Goal: Use online tool/utility: Utilize a website feature to perform a specific function

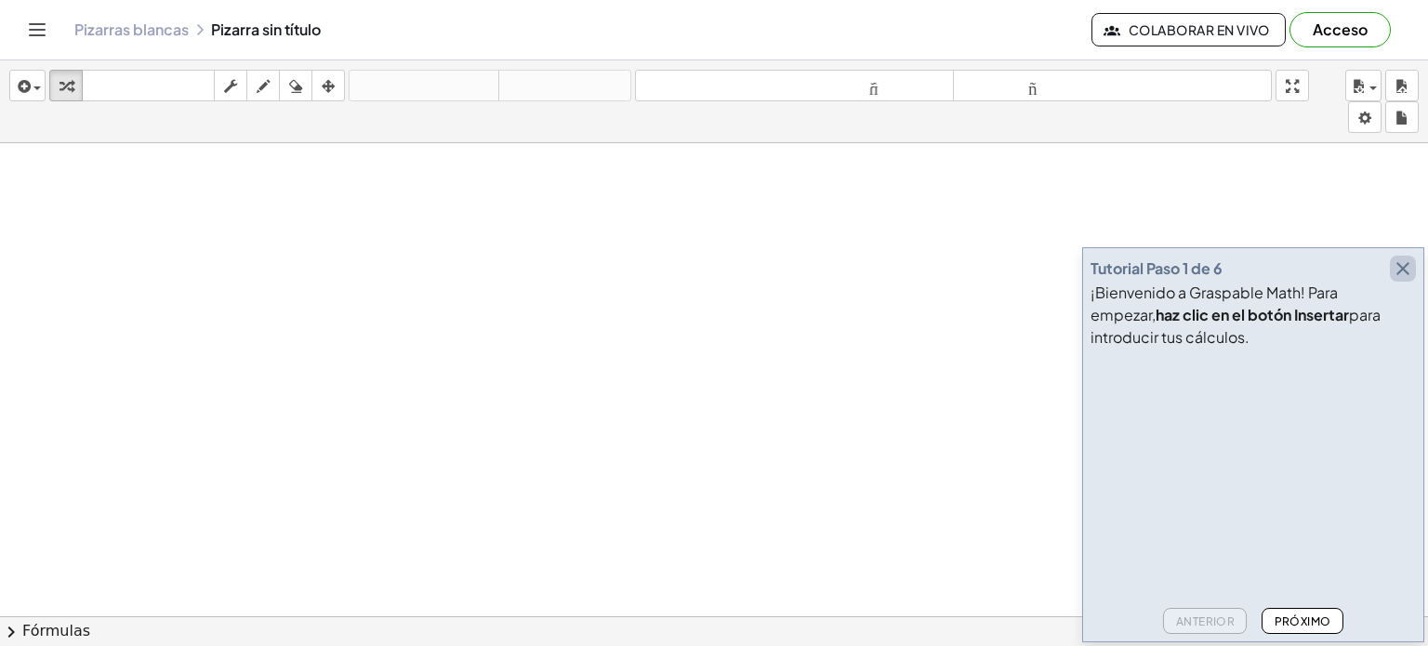
click at [1402, 269] on icon "button" at bounding box center [1403, 269] width 22 height 22
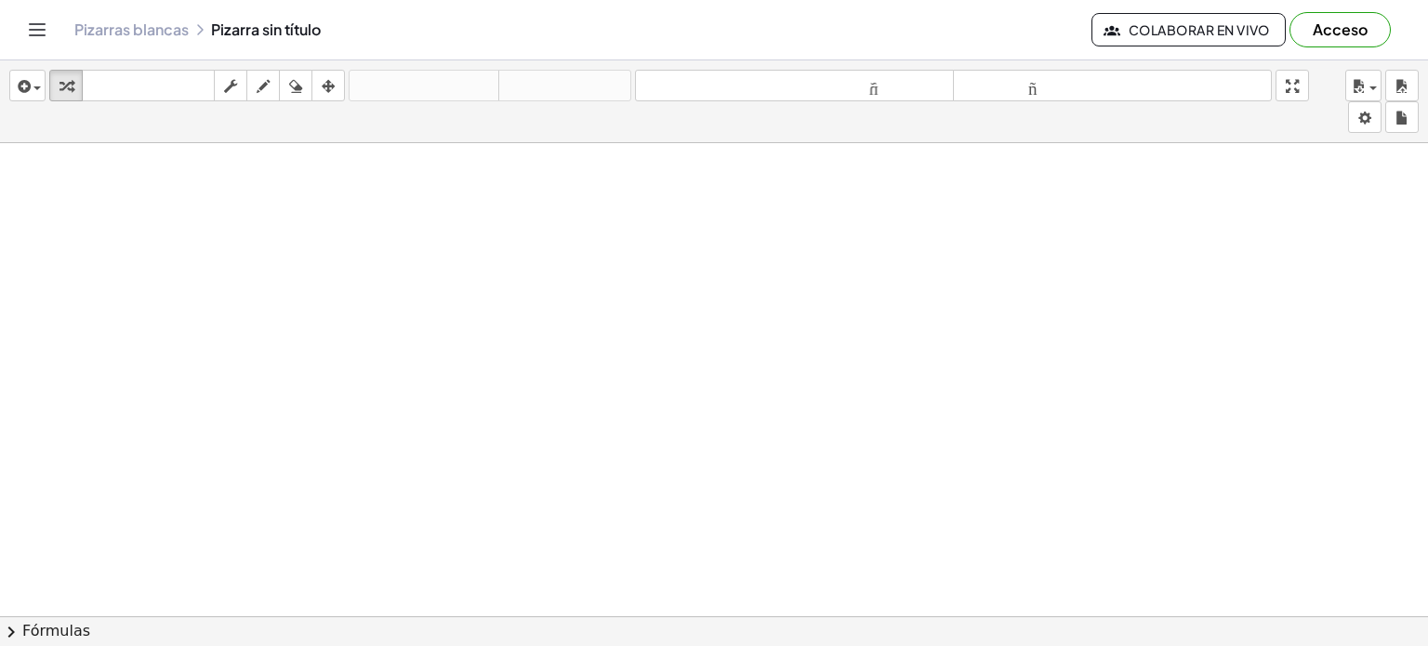
scroll to position [52, 0]
click at [549, 202] on div at bounding box center [714, 564] width 1428 height 946
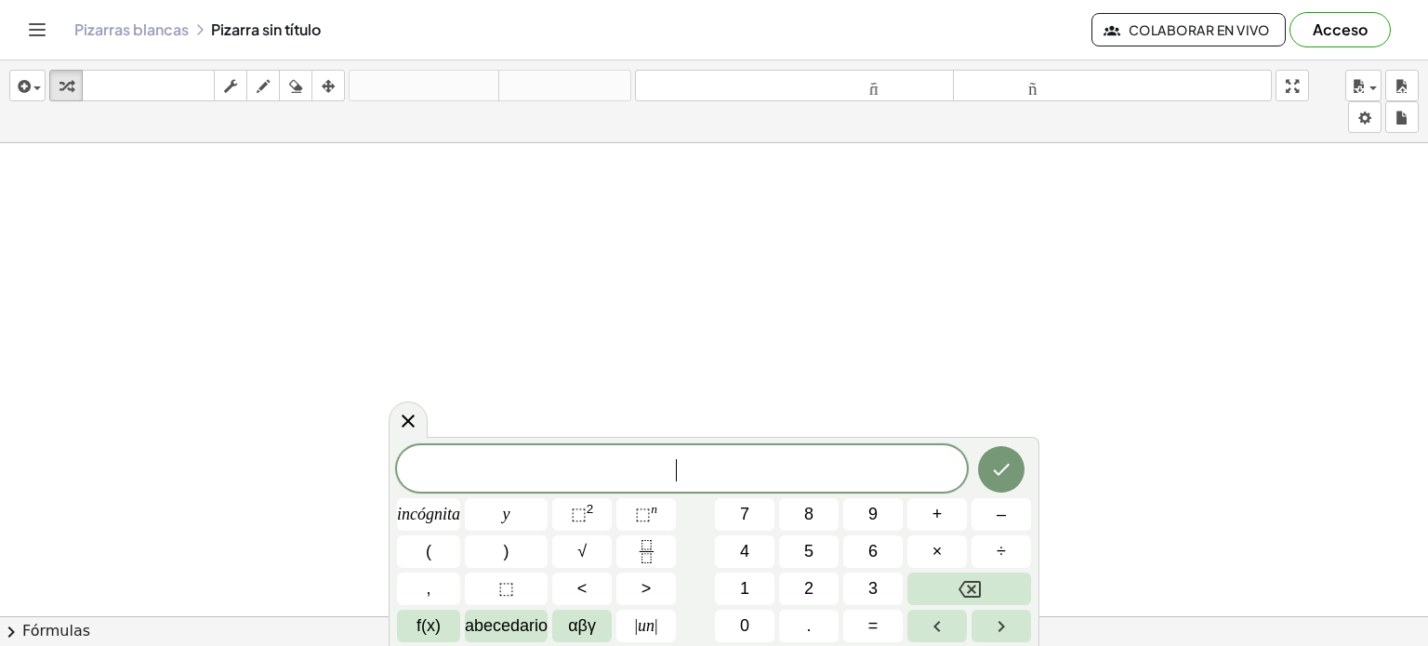
click at [516, 268] on div at bounding box center [714, 564] width 1428 height 946
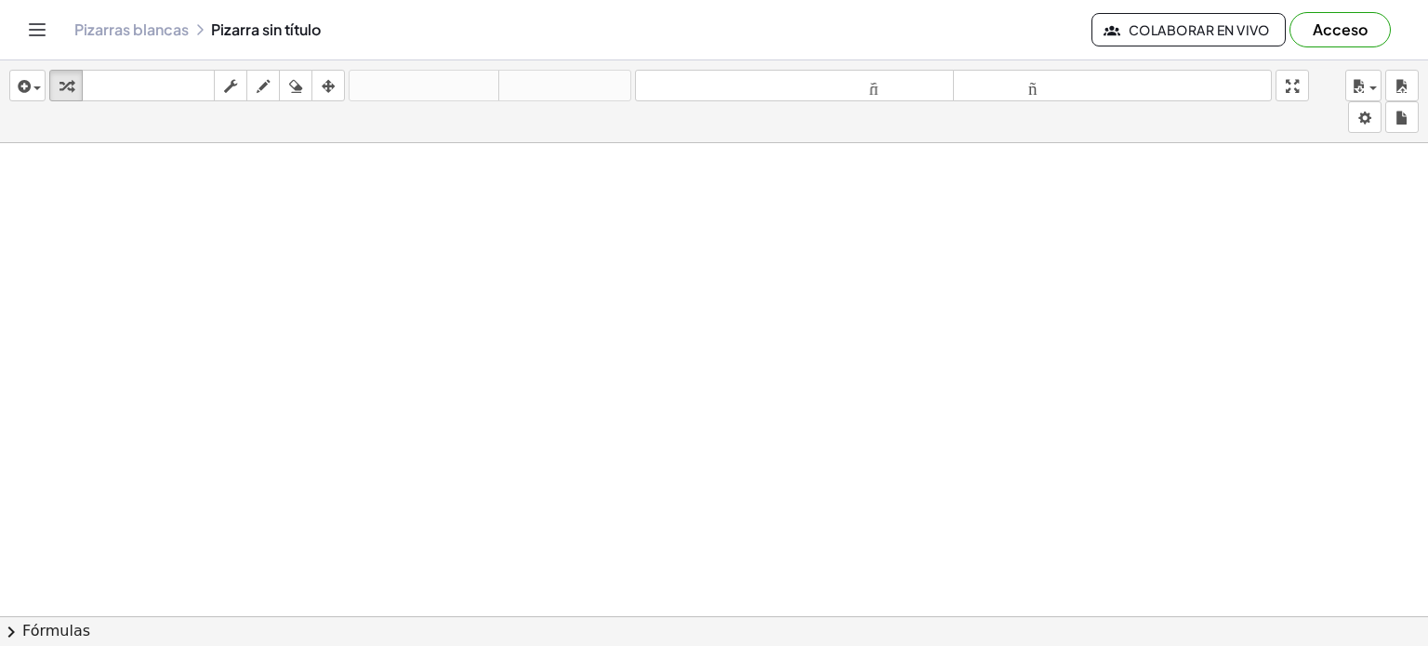
click at [516, 268] on div at bounding box center [714, 564] width 1428 height 946
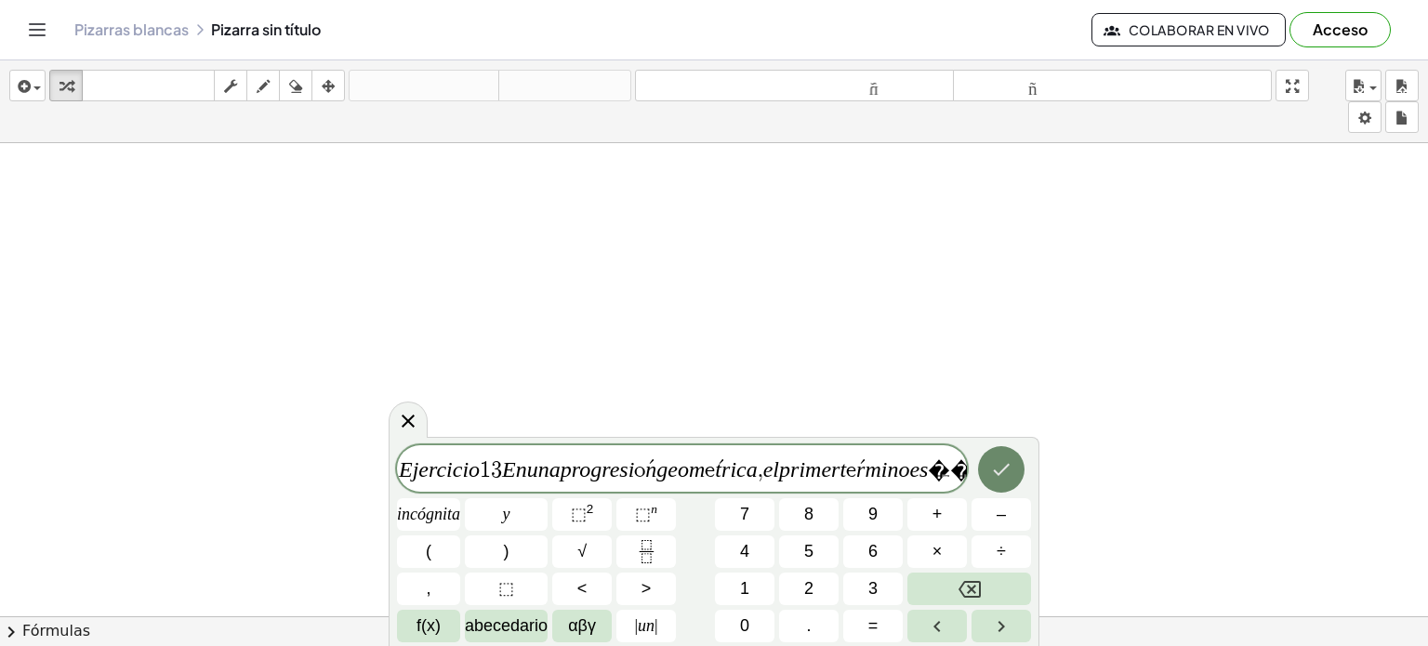
click at [993, 477] on icon "Hecho" at bounding box center [1001, 469] width 22 height 22
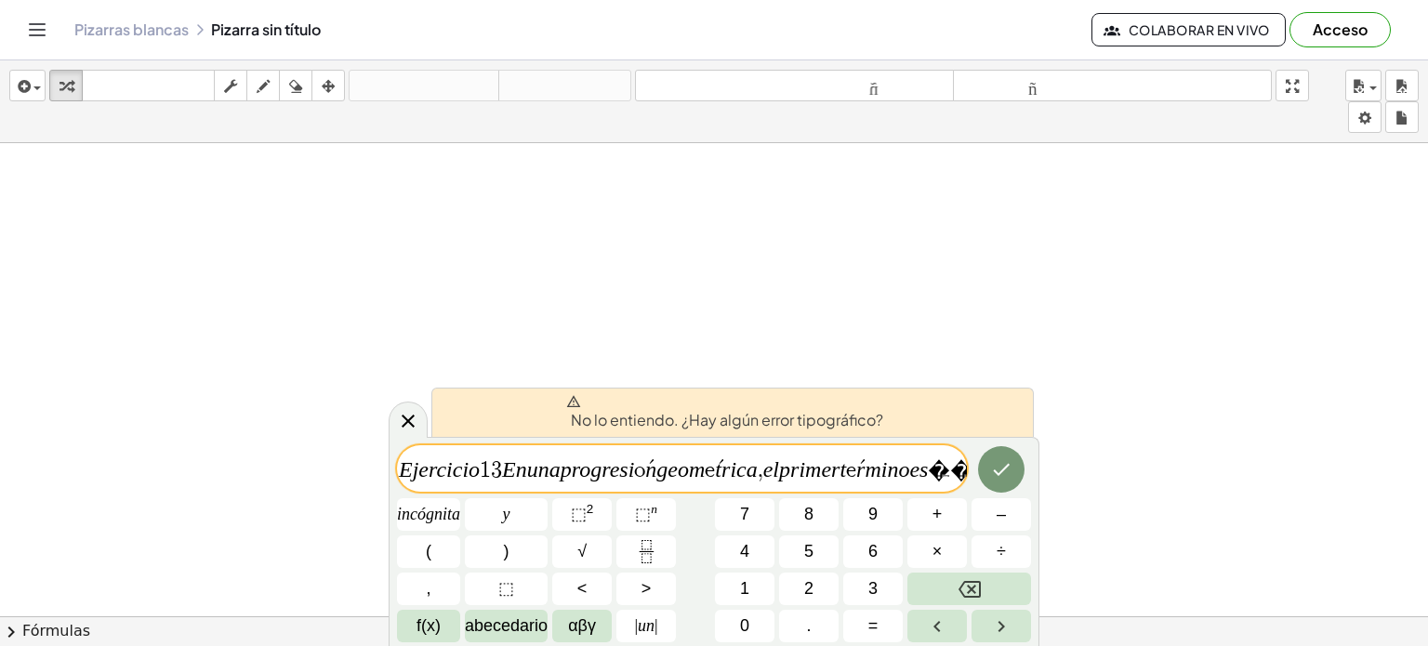
click at [984, 477] on span "=" at bounding box center [997, 470] width 27 height 22
click at [981, 477] on span "=" at bounding box center [994, 470] width 27 height 22
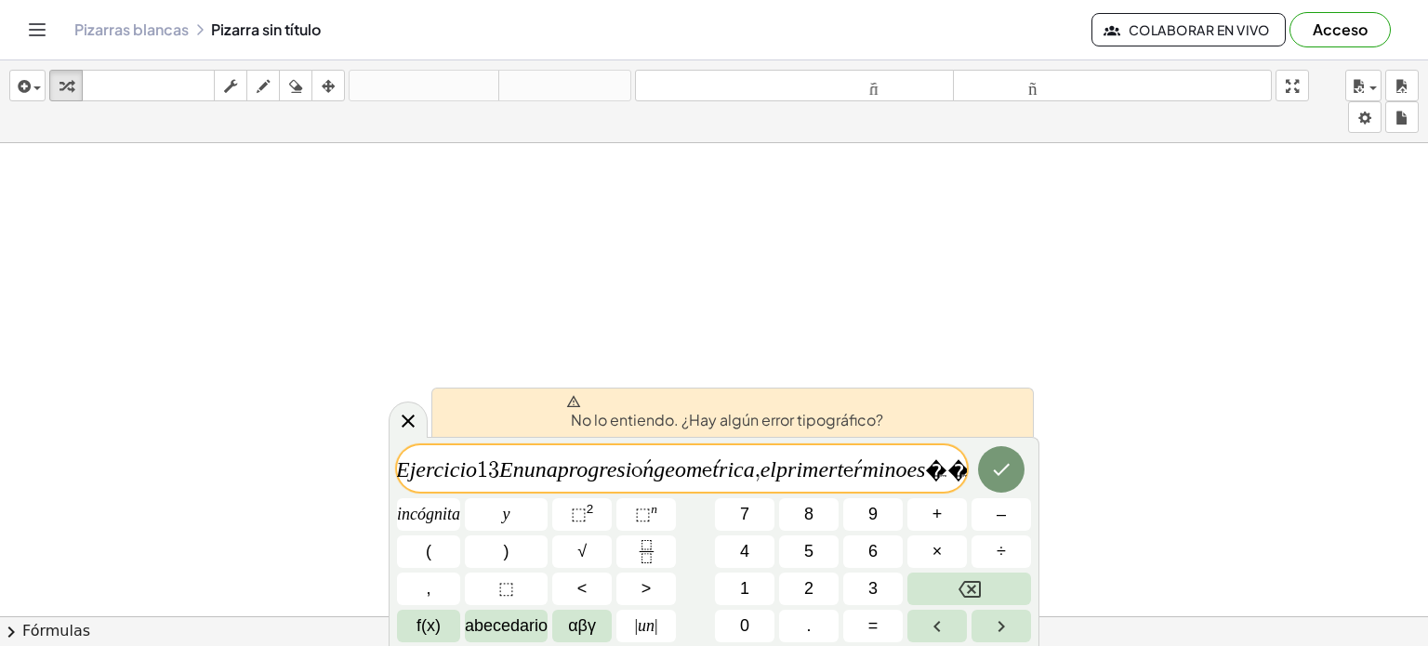
click at [981, 477] on span "=" at bounding box center [994, 470] width 27 height 22
click at [981, 471] on span "=" at bounding box center [994, 470] width 27 height 22
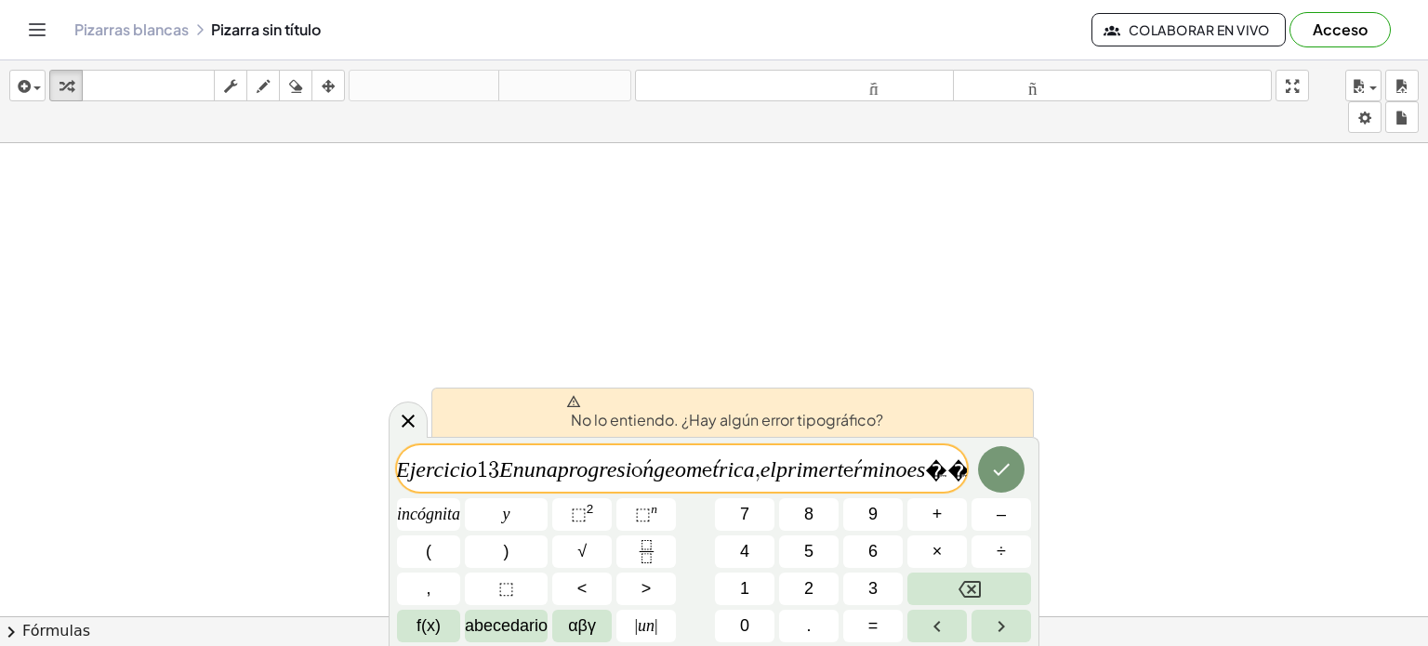
click at [981, 471] on span "=" at bounding box center [994, 470] width 27 height 22
click at [415, 420] on icon at bounding box center [408, 421] width 22 height 22
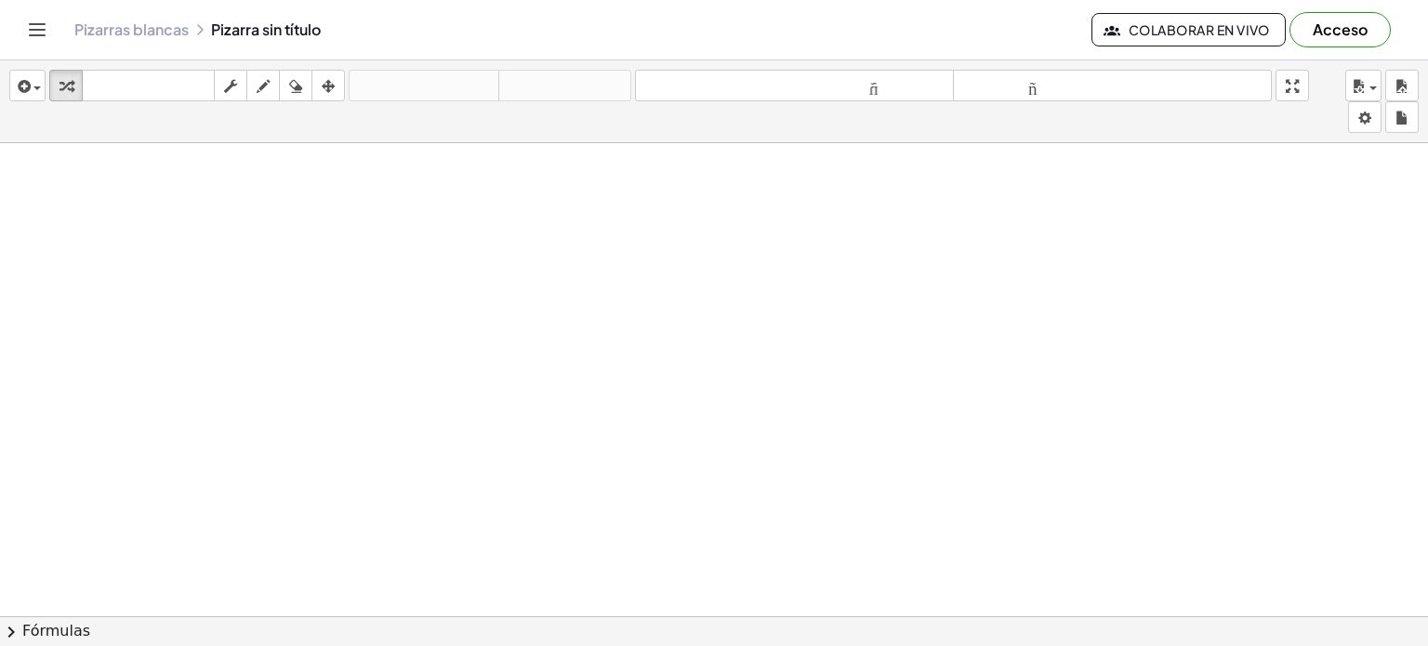
click at [339, 295] on div at bounding box center [714, 564] width 1428 height 946
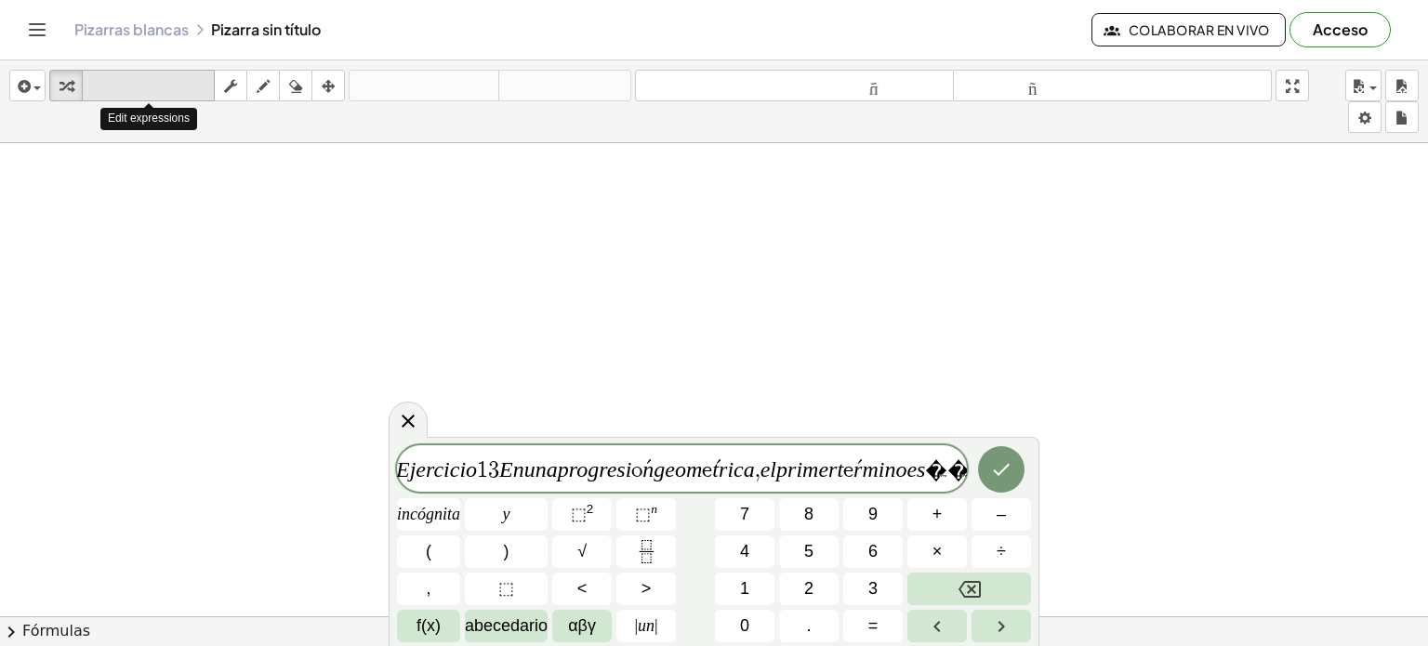
click at [130, 73] on button "teclado teclado" at bounding box center [148, 86] width 133 height 32
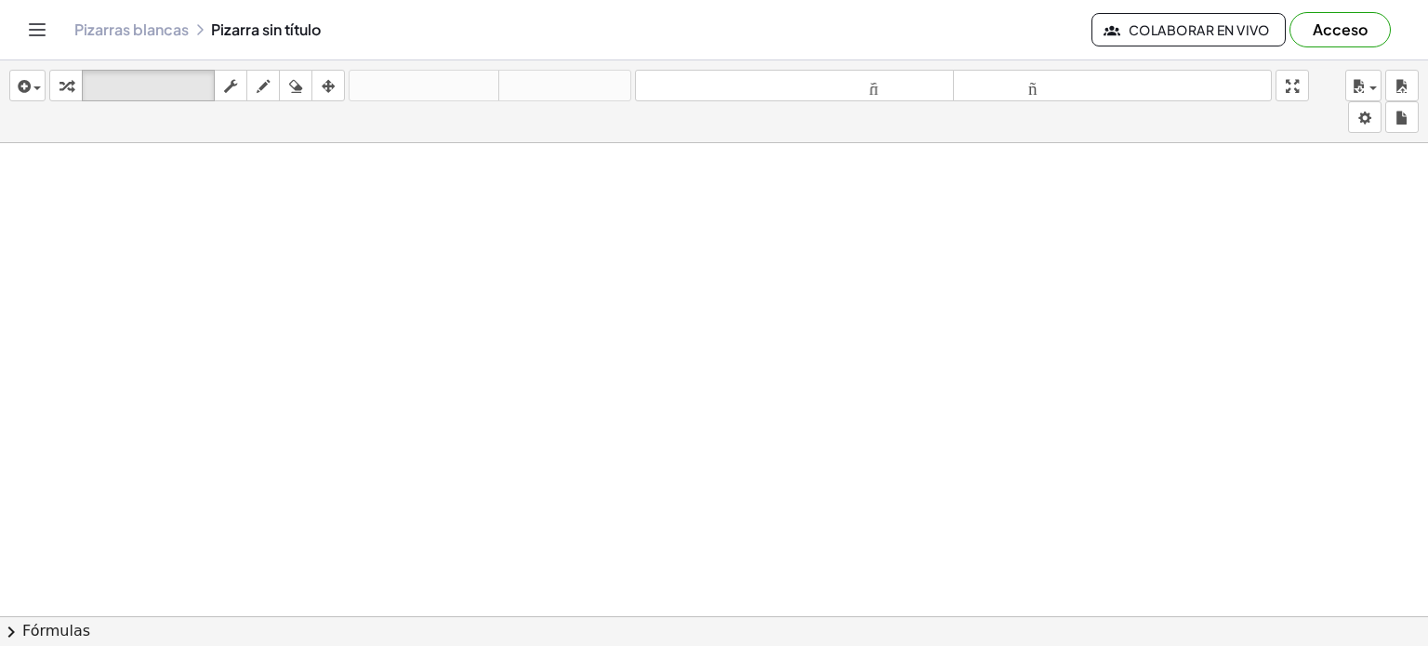
click at [448, 406] on div at bounding box center [714, 564] width 1428 height 946
click at [531, 379] on div at bounding box center [714, 564] width 1428 height 946
click at [720, 290] on div at bounding box center [714, 564] width 1428 height 946
click at [454, 109] on div "insertar Seleccione uno: Expresión matemática Función Texto Vídeo de YouTube Gr…" at bounding box center [714, 101] width 1428 height 83
click at [304, 30] on div "Pizarras blancas Pizarra sin título" at bounding box center [582, 29] width 1017 height 19
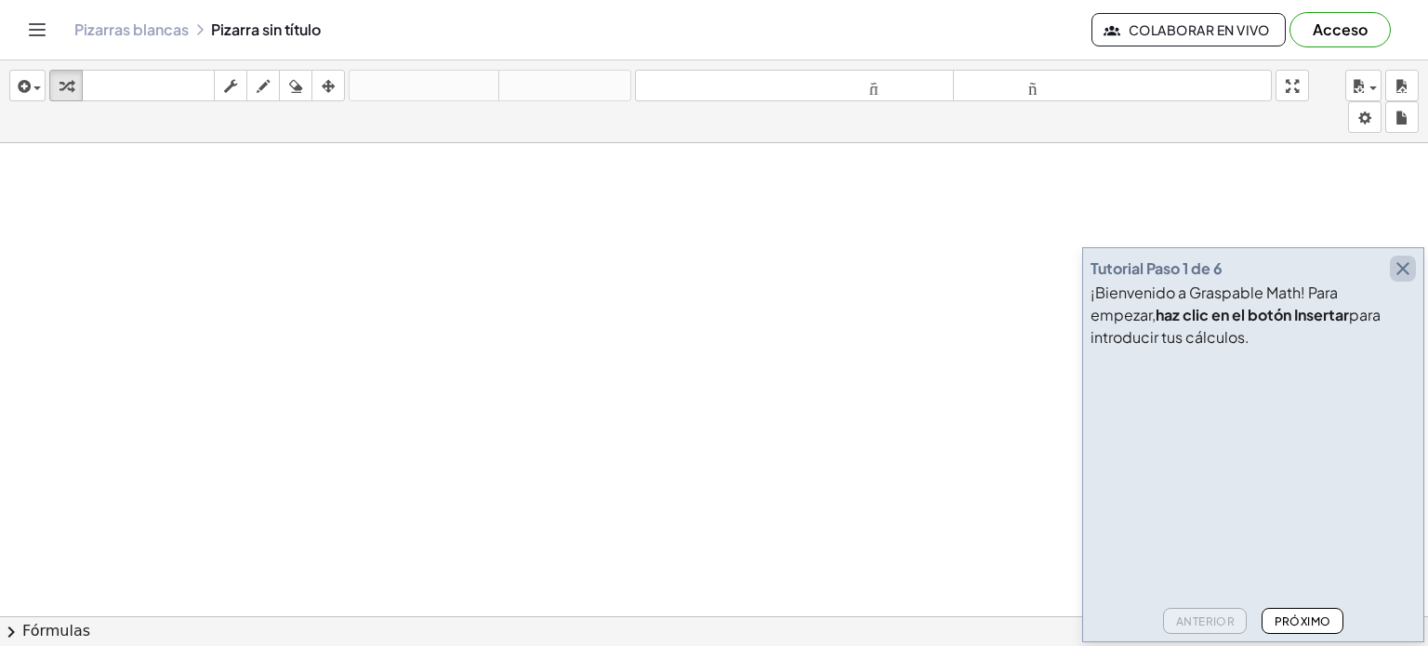
click at [1406, 272] on icon "button" at bounding box center [1403, 269] width 22 height 22
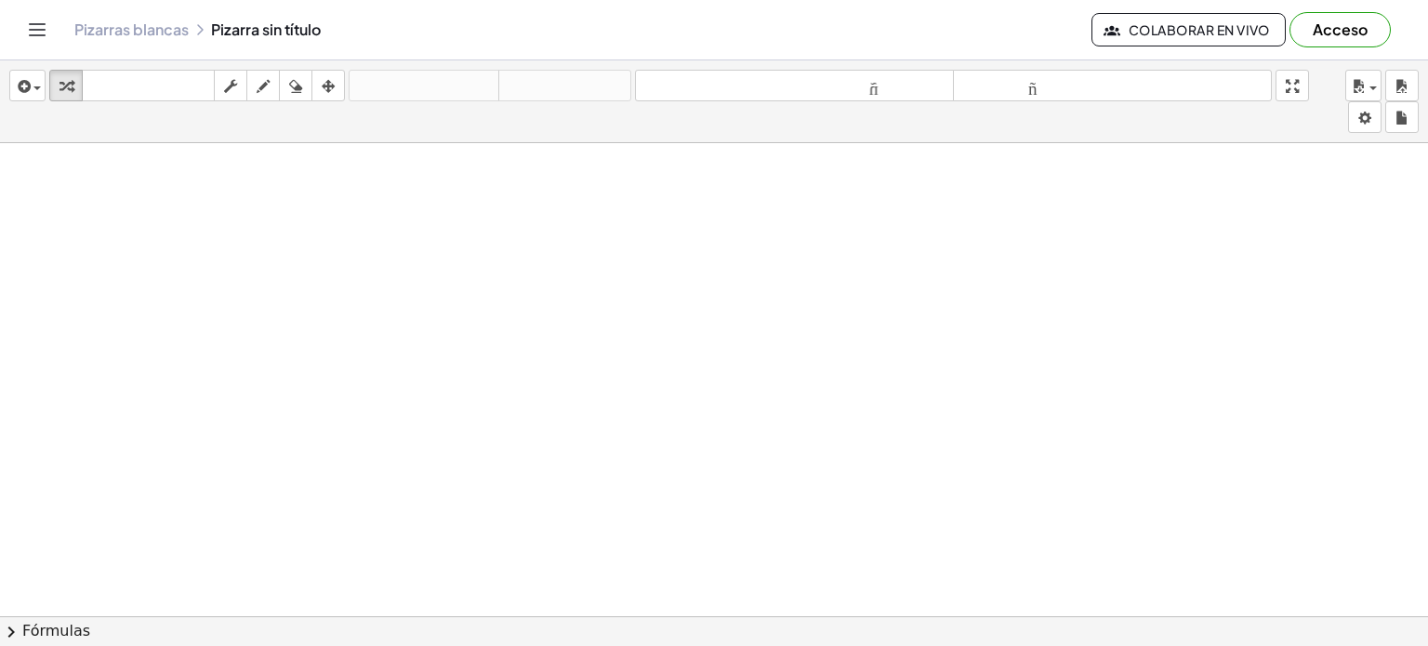
click at [45, 35] on icon "Cambiar navegación" at bounding box center [38, 29] width 16 height 11
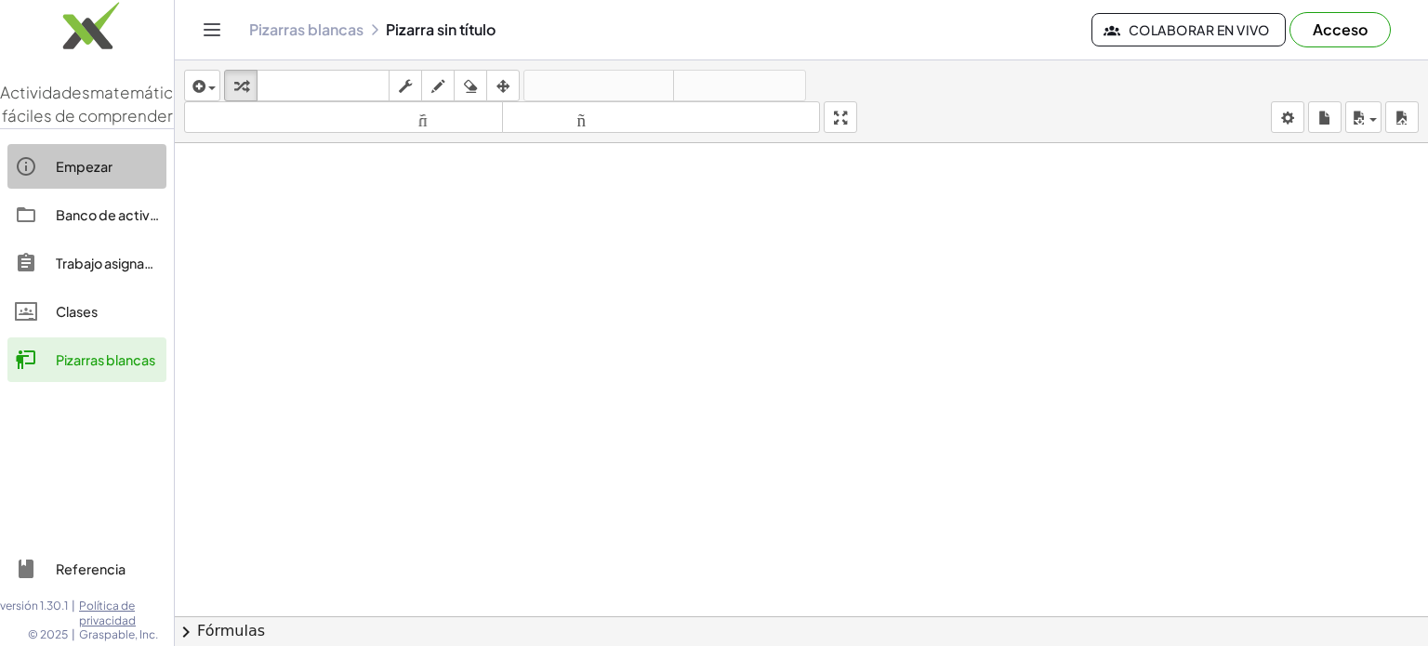
click at [89, 178] on div "Empezar" at bounding box center [107, 166] width 103 height 22
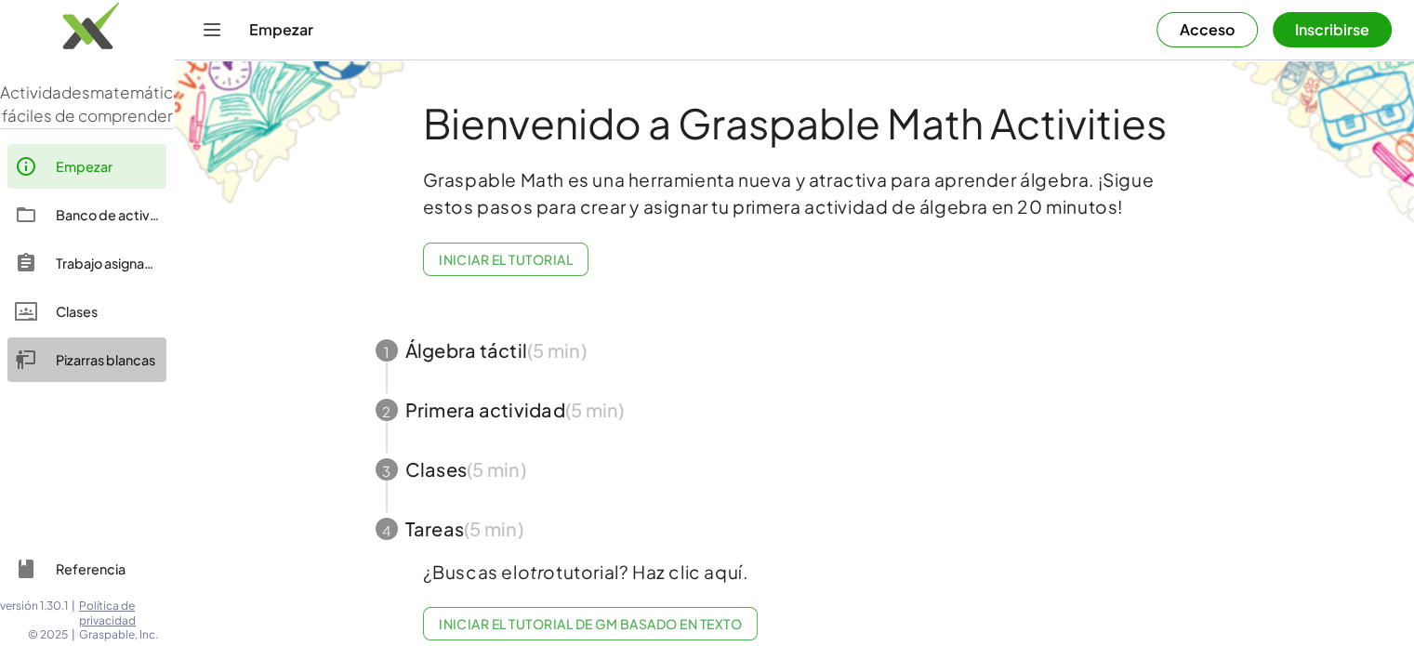
click at [94, 368] on font "Pizarras blancas" at bounding box center [105, 359] width 99 height 17
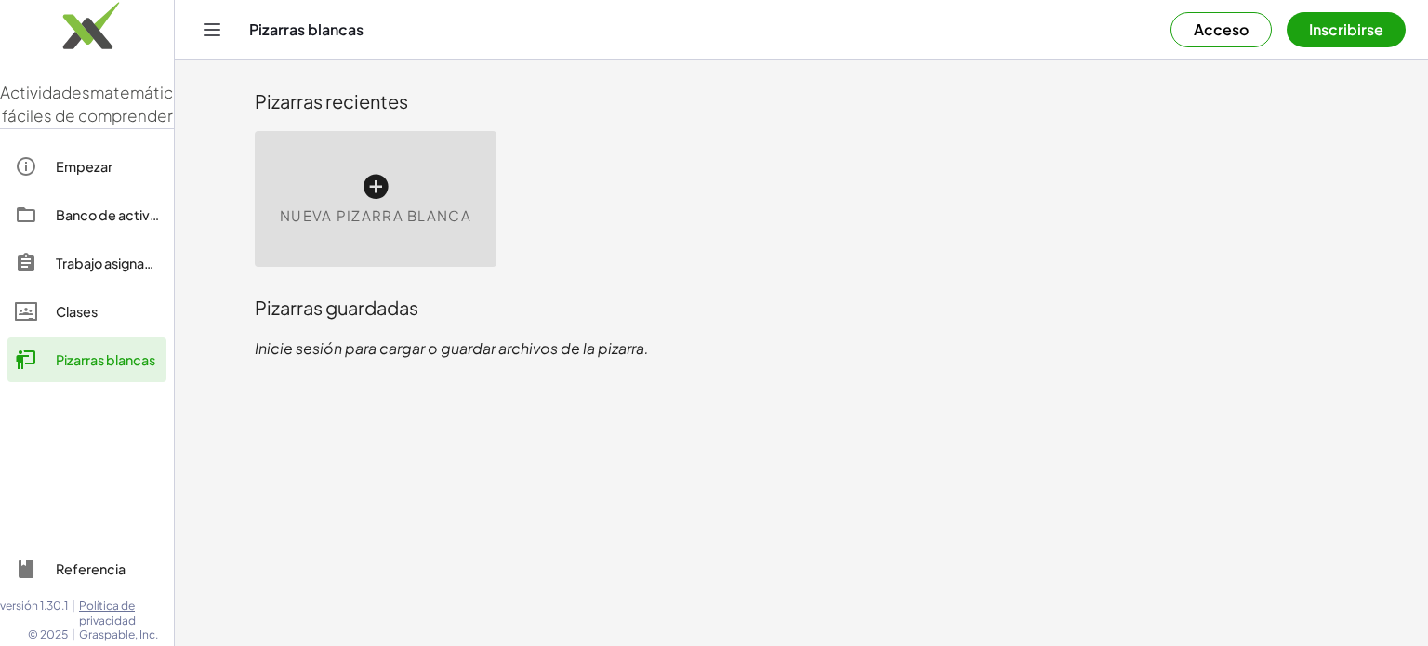
click at [363, 188] on icon at bounding box center [376, 187] width 30 height 30
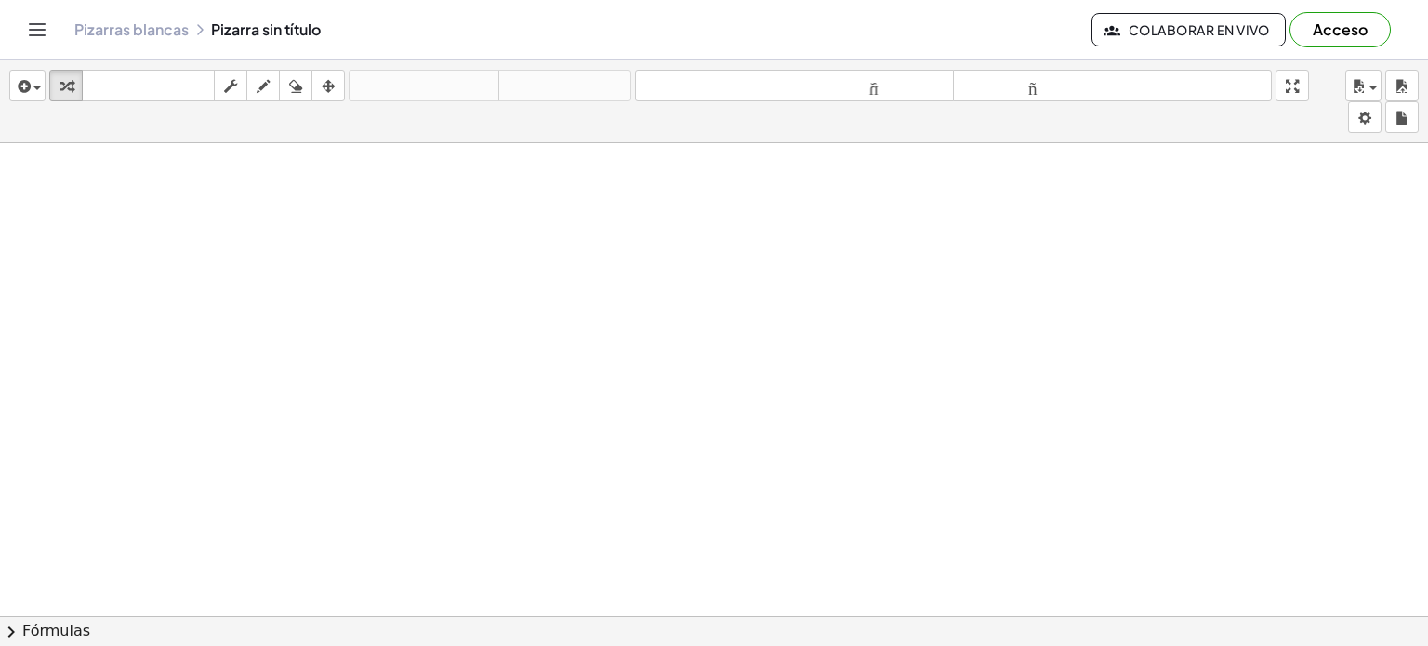
click at [606, 408] on div at bounding box center [714, 630] width 1428 height 974
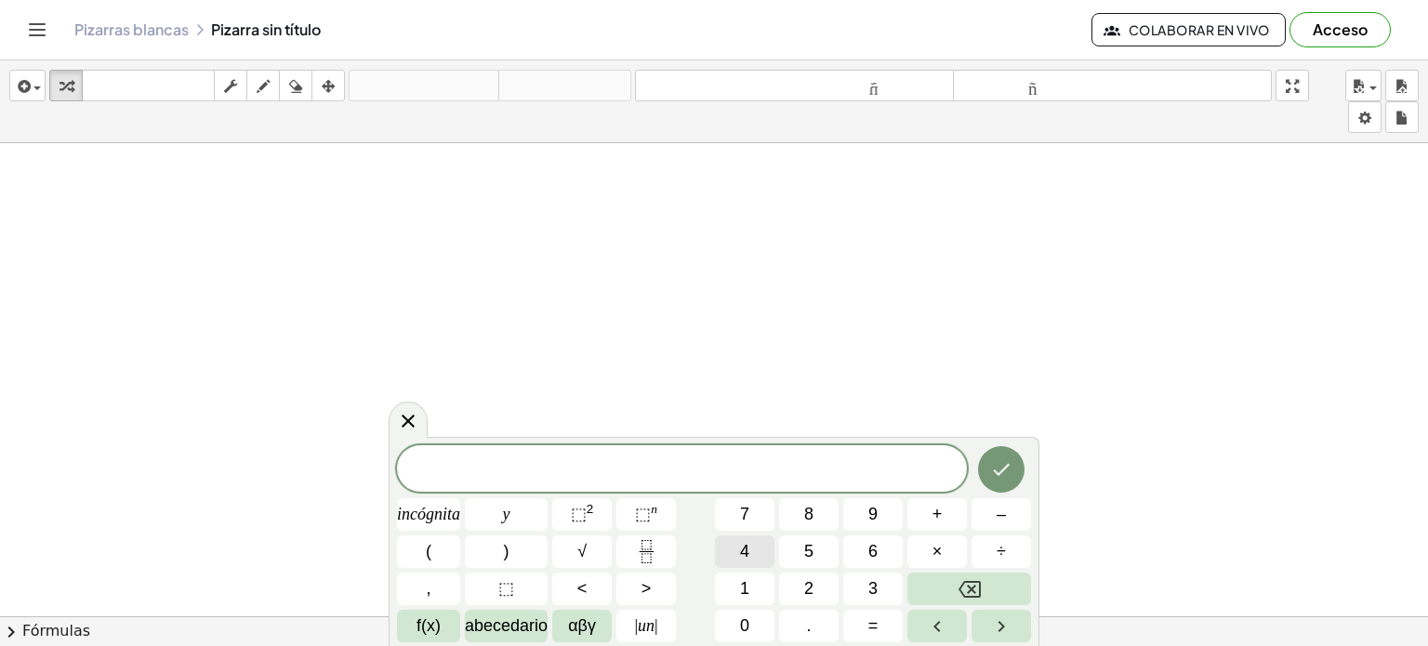
click at [755, 542] on button "4" at bounding box center [745, 552] width 60 height 33
click at [945, 550] on button "×" at bounding box center [937, 552] width 60 height 33
click at [804, 557] on font "5" at bounding box center [808, 551] width 9 height 19
click at [1010, 469] on icon "Hecho" at bounding box center [1001, 469] width 22 height 22
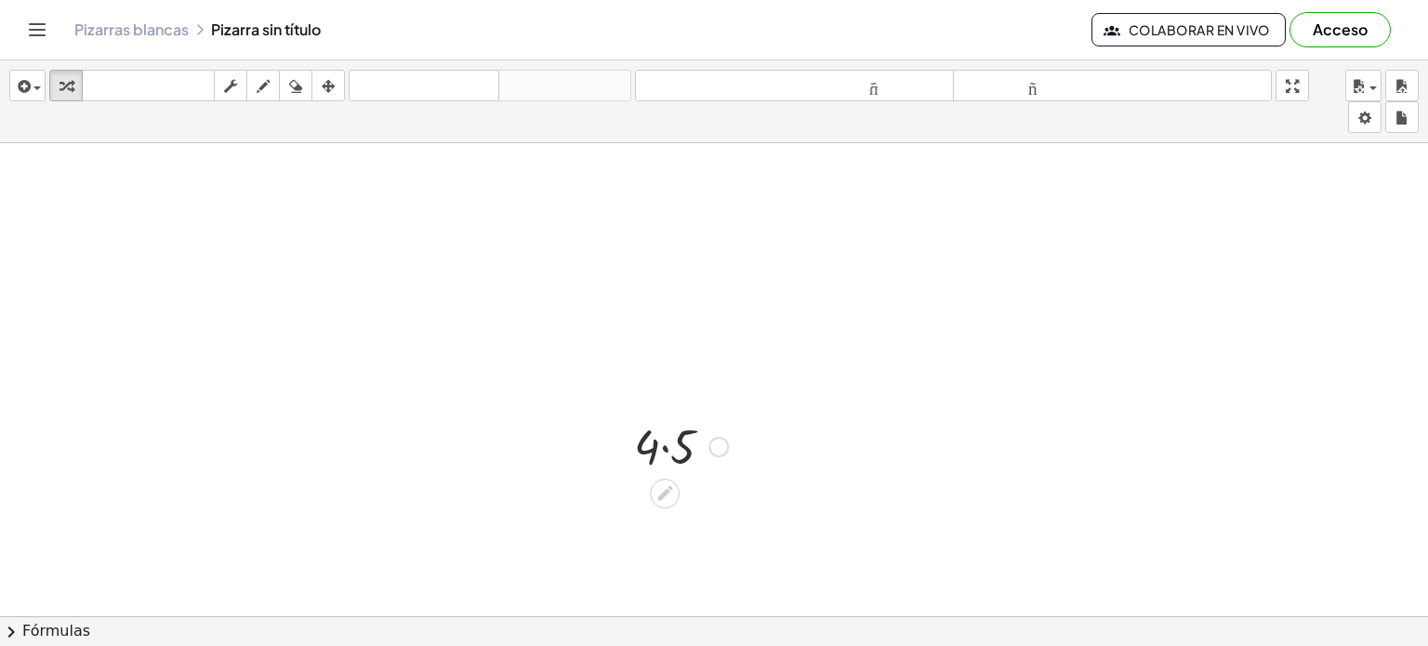
click at [664, 427] on div at bounding box center [681, 445] width 112 height 63
click at [669, 490] on div at bounding box center [681, 503] width 112 height 61
click at [663, 493] on div at bounding box center [681, 507] width 112 height 61
click at [707, 508] on div at bounding box center [712, 509] width 20 height 20
